Goal: Task Accomplishment & Management: Manage account settings

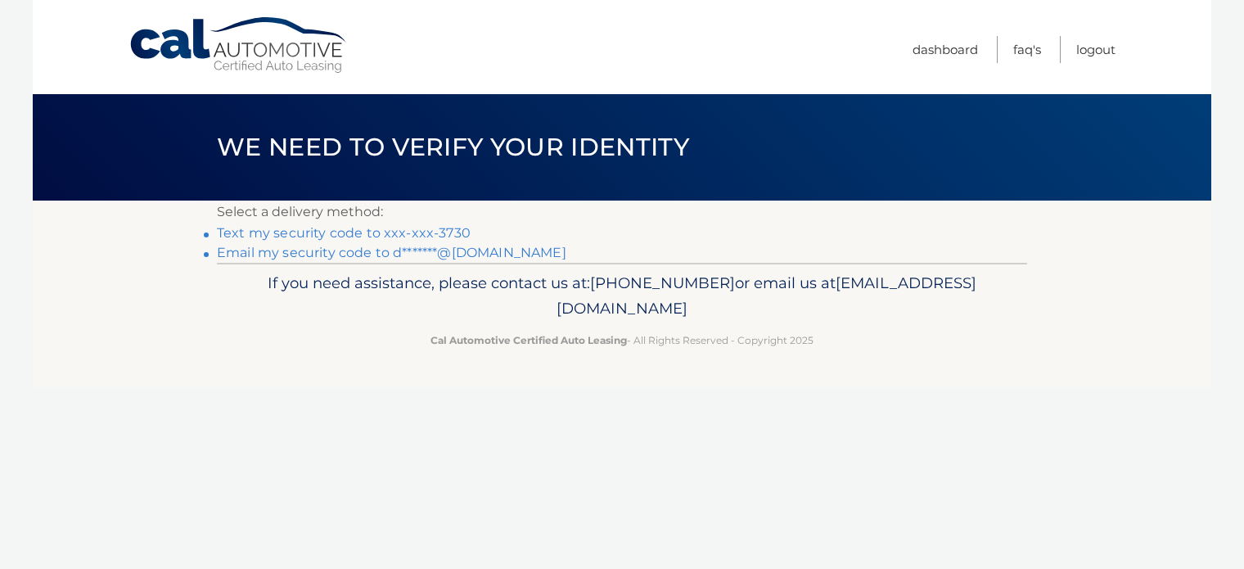
click at [286, 236] on link "Text my security code to xxx-xxx-3730" at bounding box center [344, 233] width 254 height 16
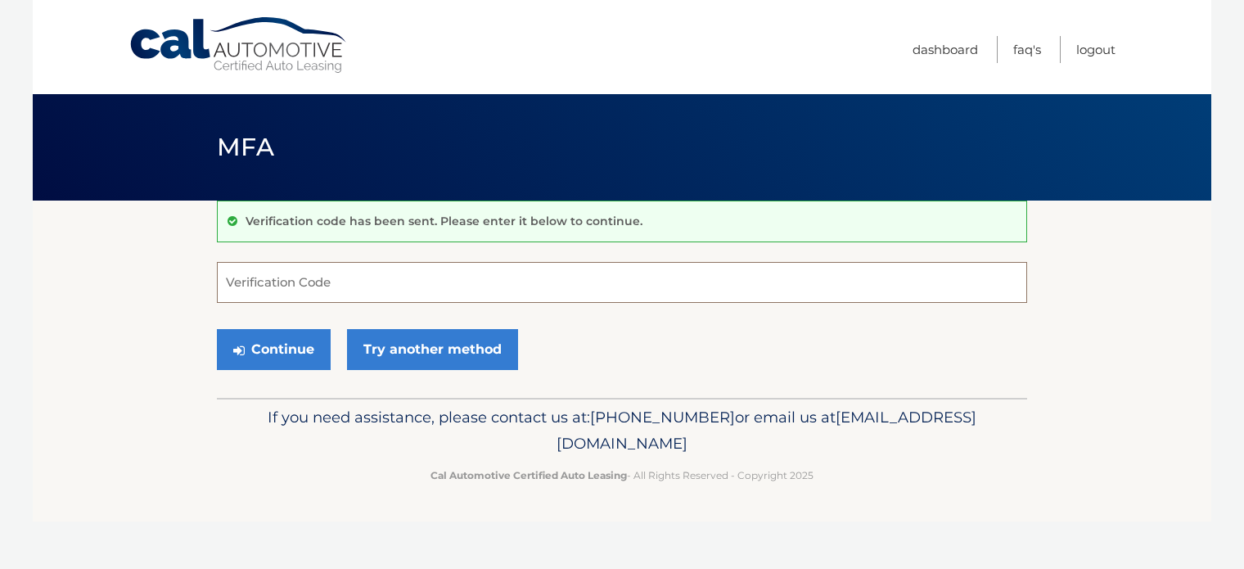
click at [344, 281] on input "Verification Code" at bounding box center [622, 282] width 810 height 41
type input "434603"
click at [254, 353] on button "Continue" at bounding box center [274, 349] width 114 height 41
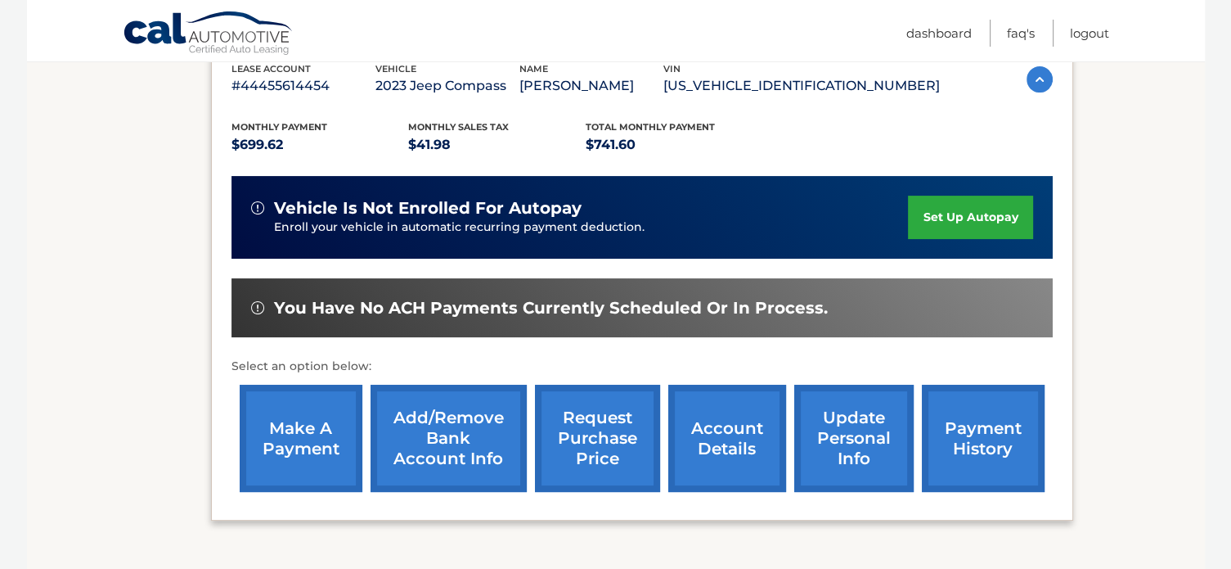
scroll to position [327, 0]
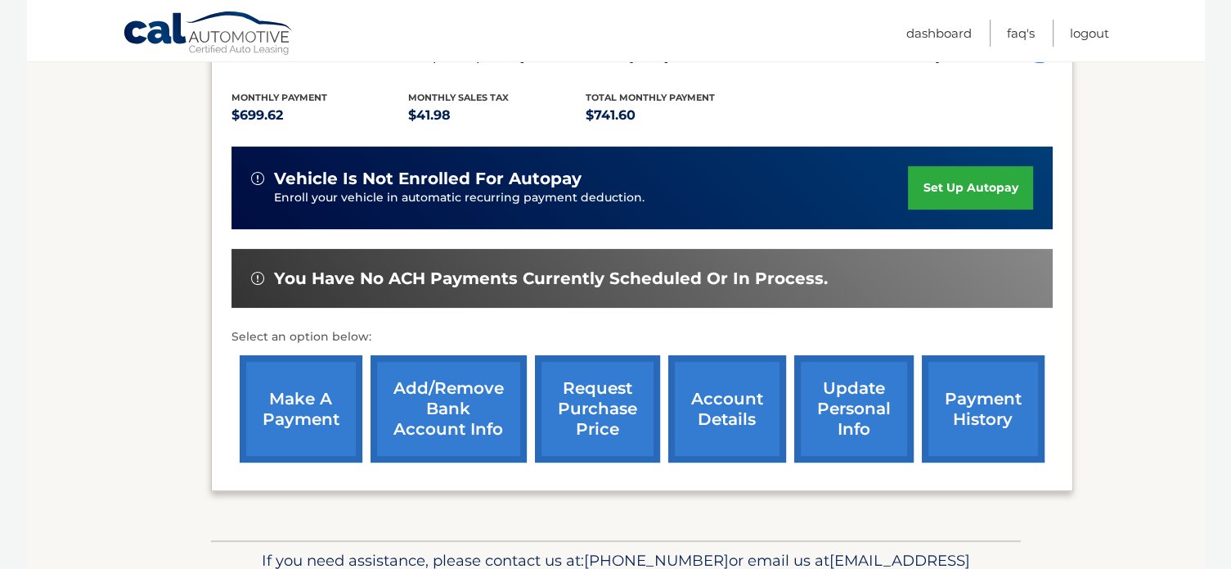
click at [273, 424] on link "make a payment" at bounding box center [301, 408] width 123 height 107
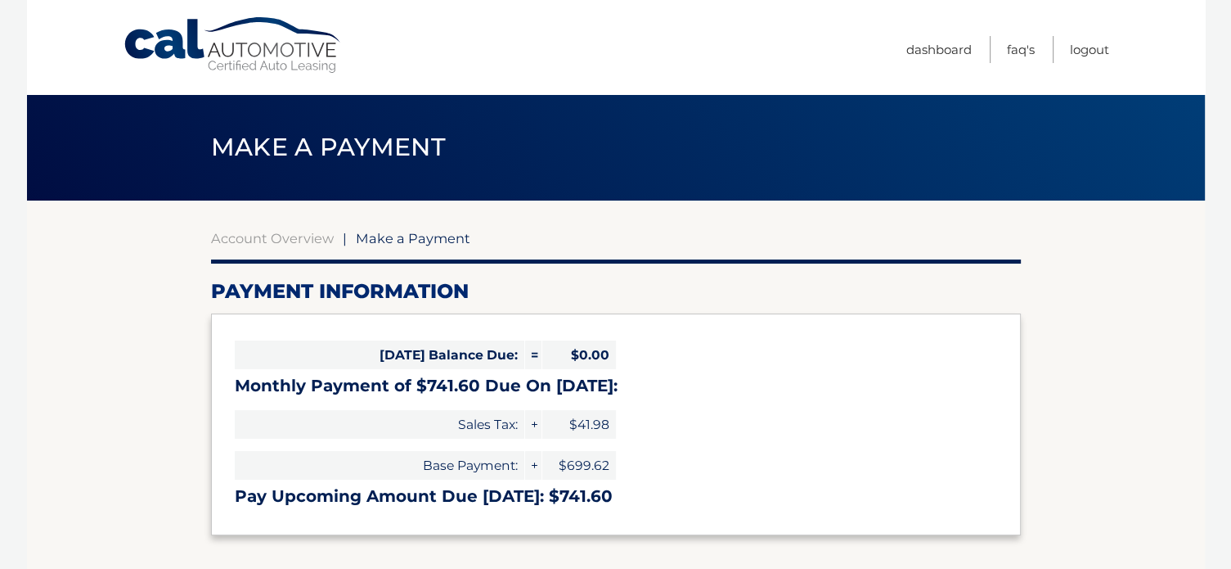
select select "ZTVjZGUzN2QtMDRiOC00NDNkLTk2MGItNmZmYmZjYWU1NGRm"
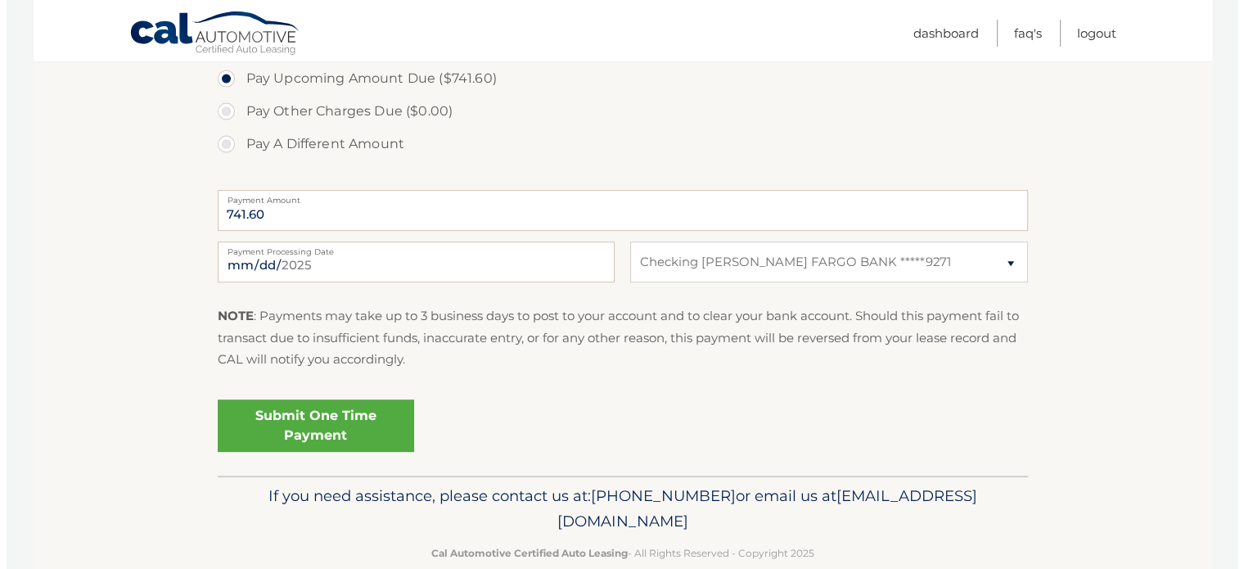
scroll to position [573, 0]
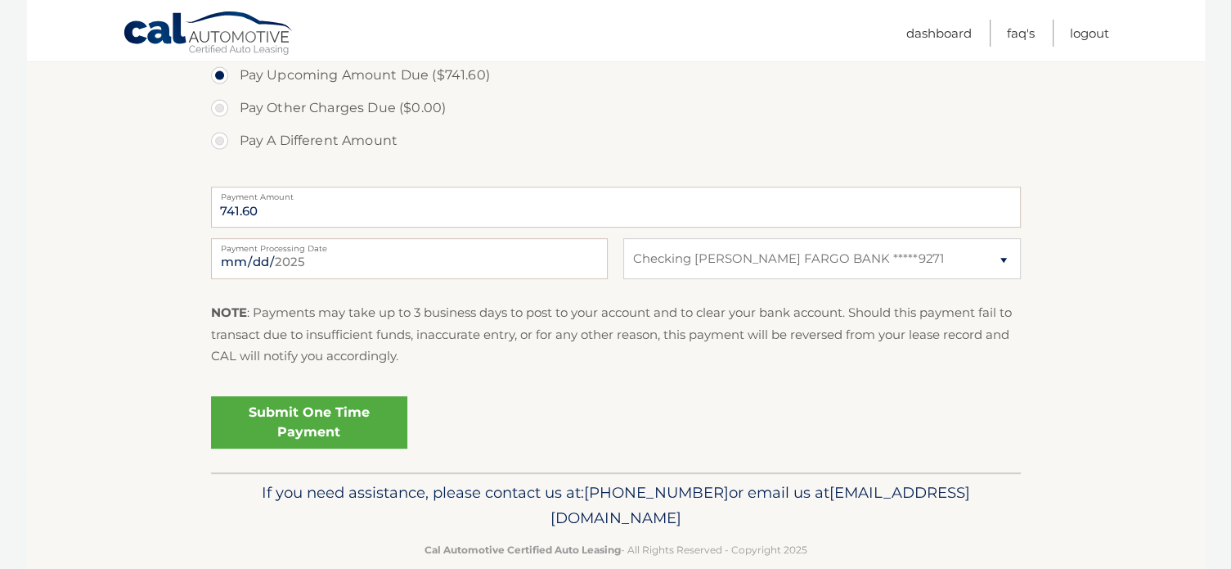
click at [285, 425] on link "Submit One Time Payment" at bounding box center [309, 422] width 196 height 52
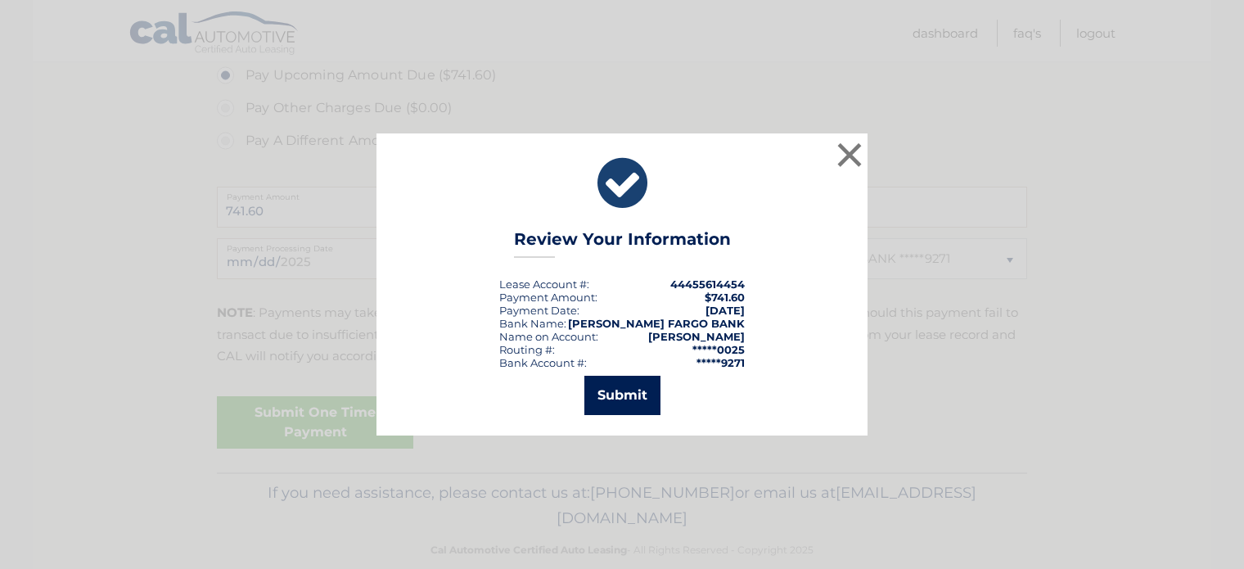
click at [614, 398] on button "Submit" at bounding box center [622, 395] width 76 height 39
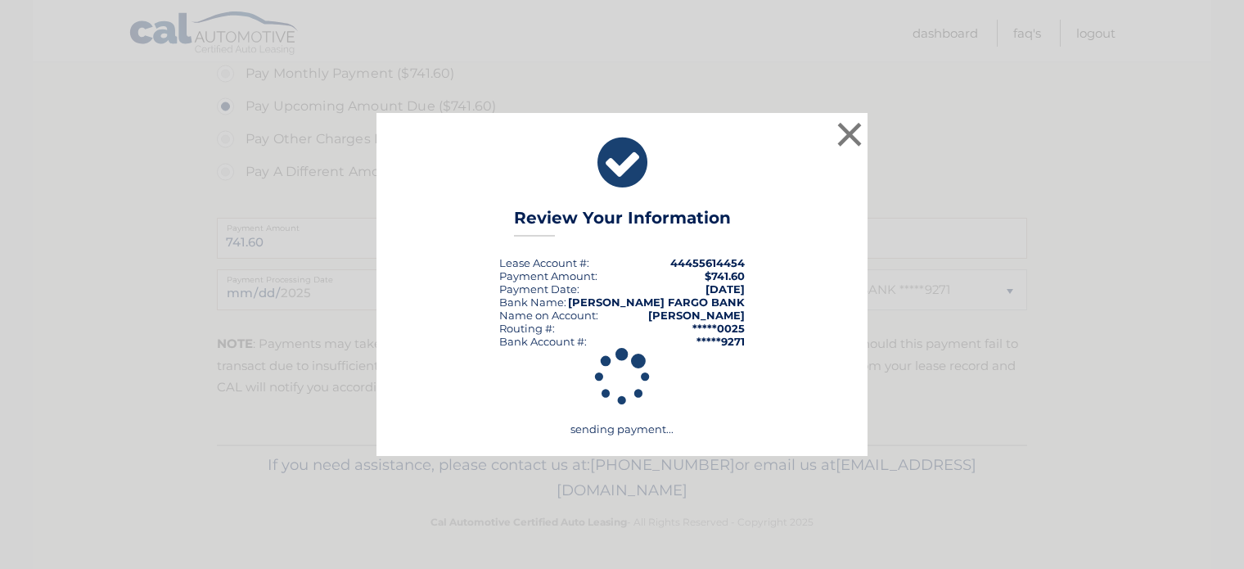
scroll to position [540, 0]
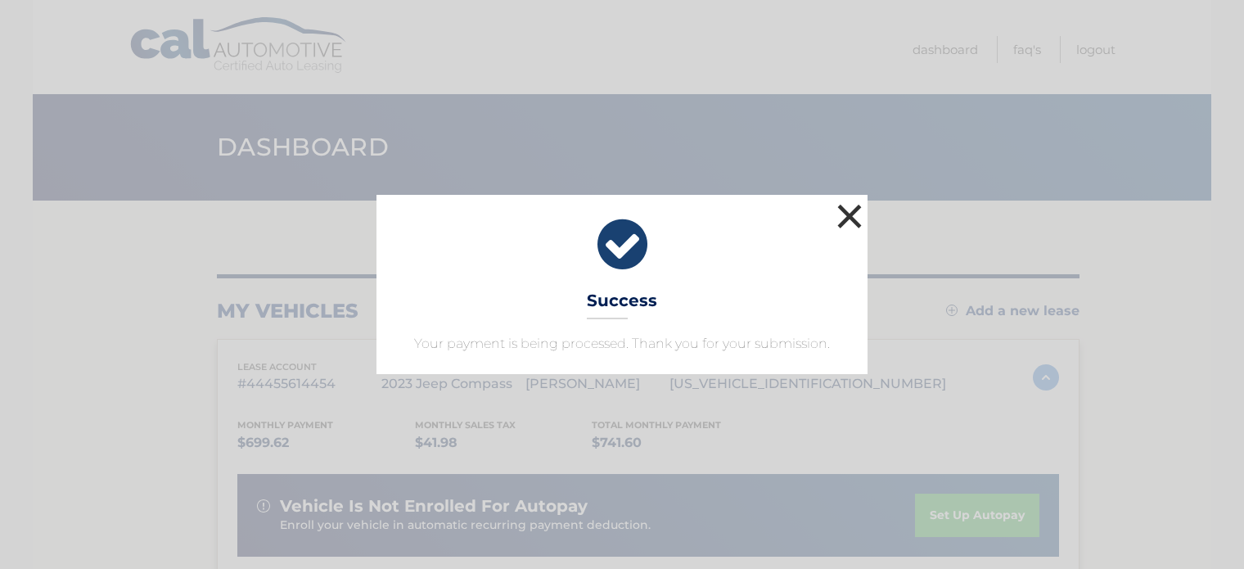
click at [851, 218] on button "×" at bounding box center [849, 216] width 33 height 33
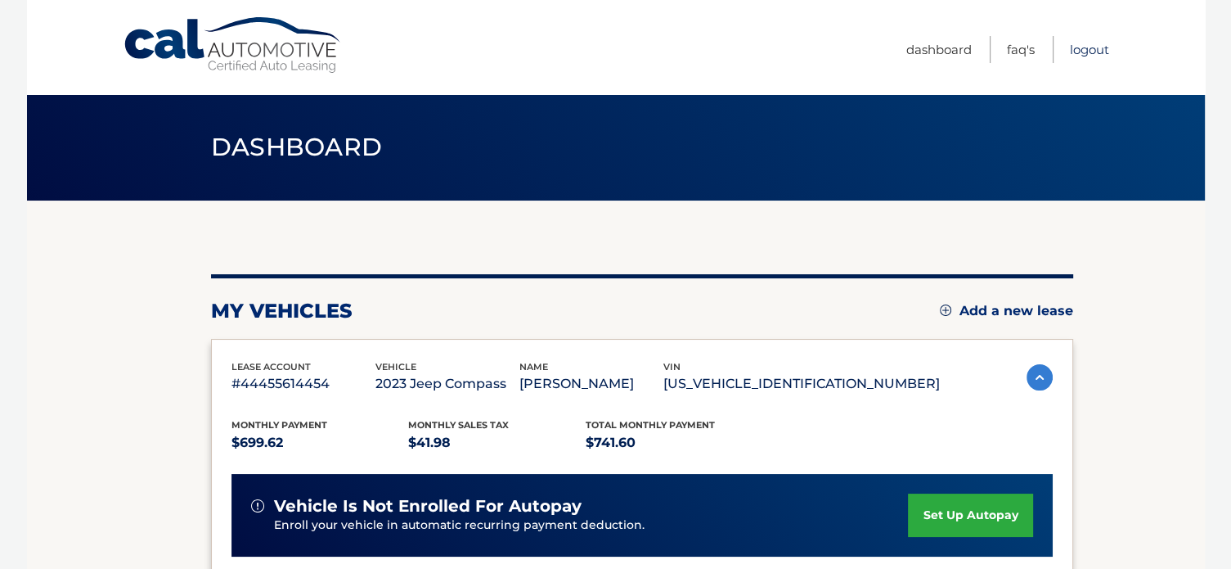
click at [1085, 50] on link "Logout" at bounding box center [1089, 49] width 39 height 27
